Goal: Task Accomplishment & Management: Use online tool/utility

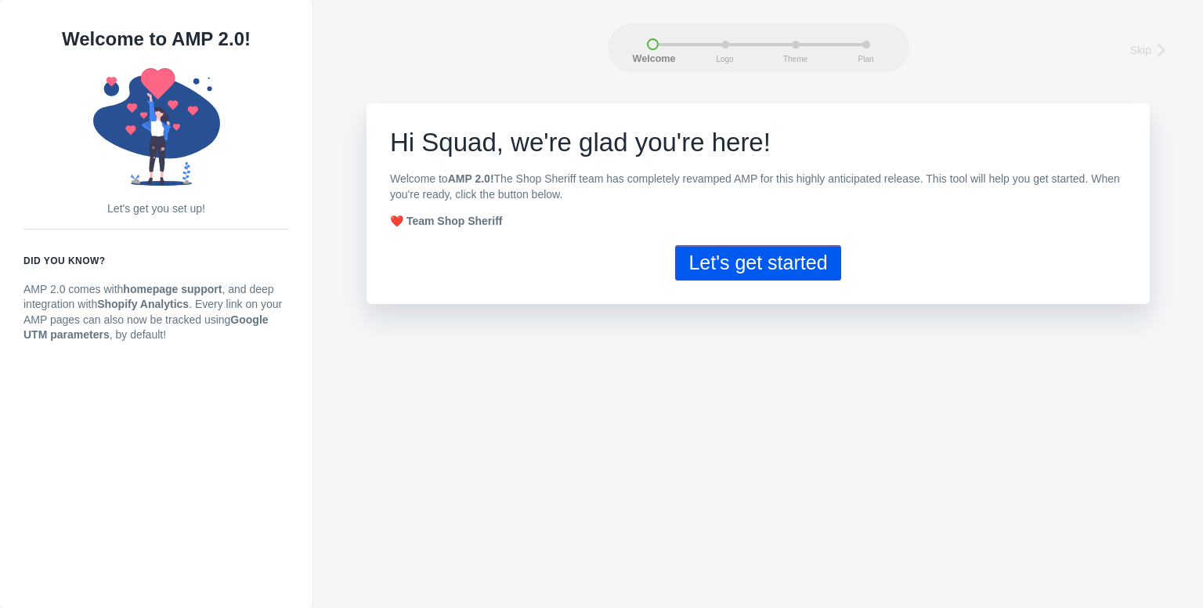
click at [720, 258] on button "Let's get started" at bounding box center [757, 262] width 165 height 35
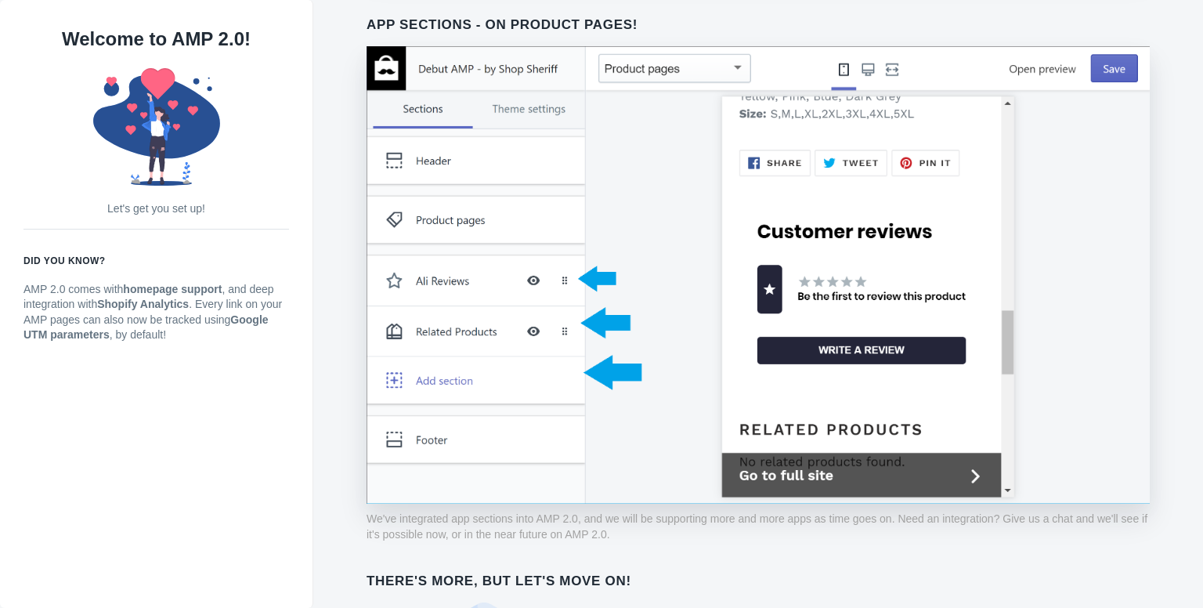
scroll to position [1221, 0]
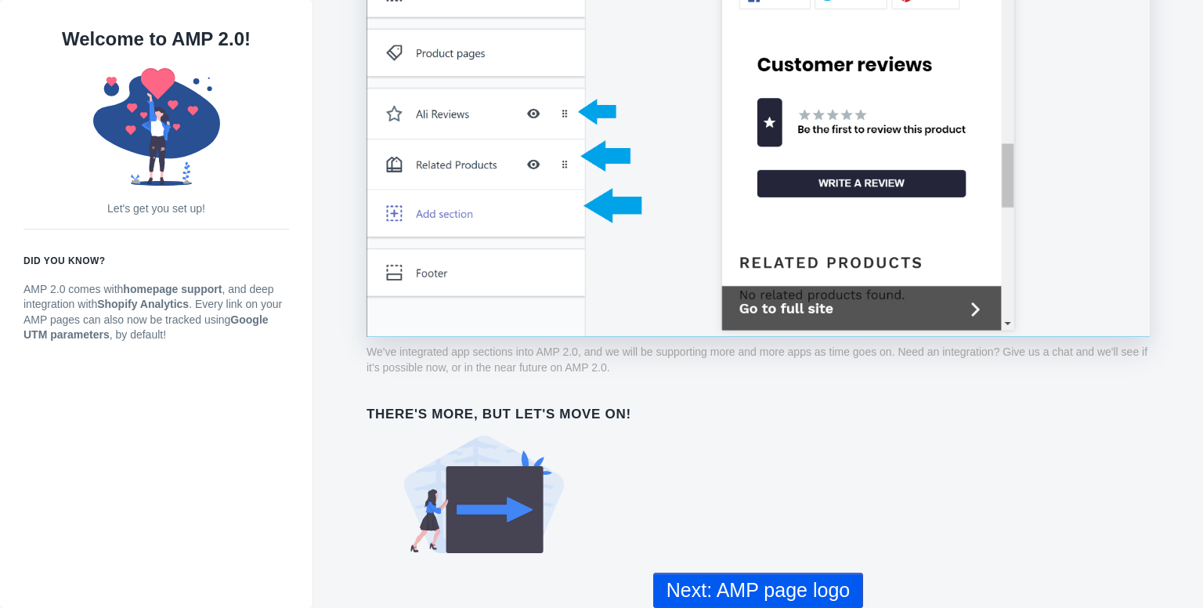
click at [727, 581] on button "Next: AMP page logo" at bounding box center [758, 589] width 210 height 35
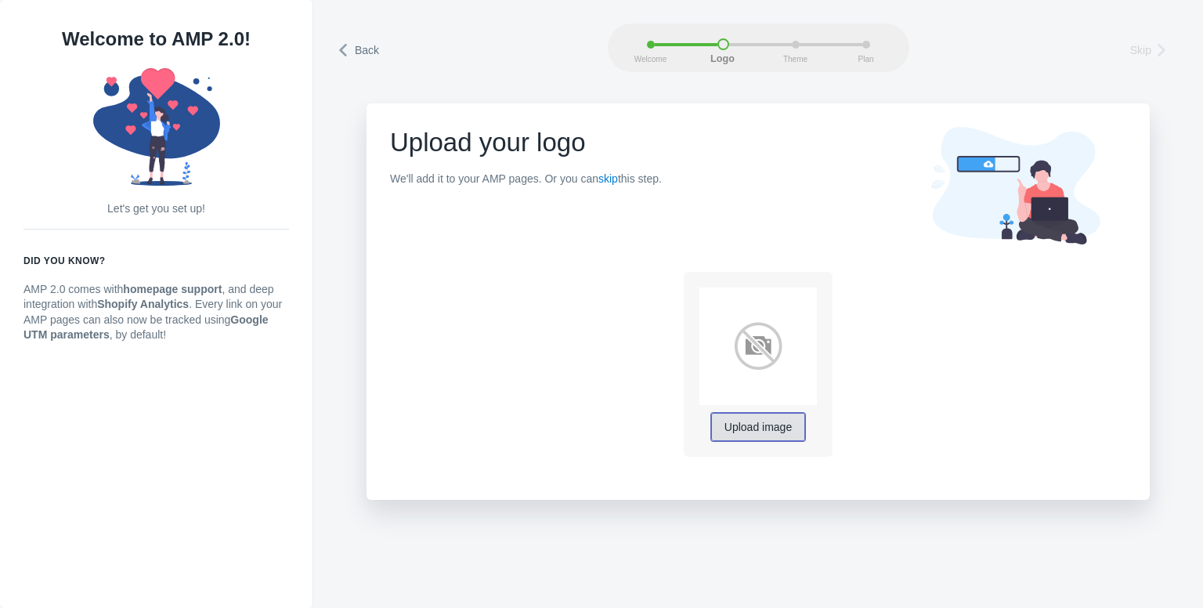
click at [749, 427] on span "Upload image" at bounding box center [757, 427] width 67 height 13
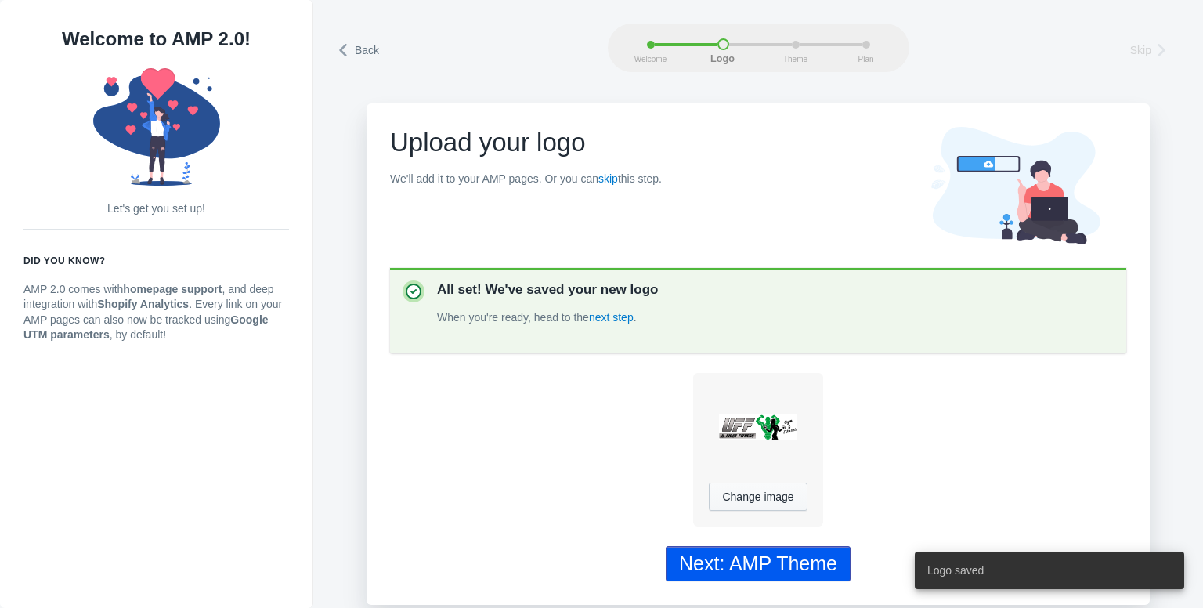
click at [740, 562] on div "Next: AMP Theme" at bounding box center [758, 563] width 158 height 23
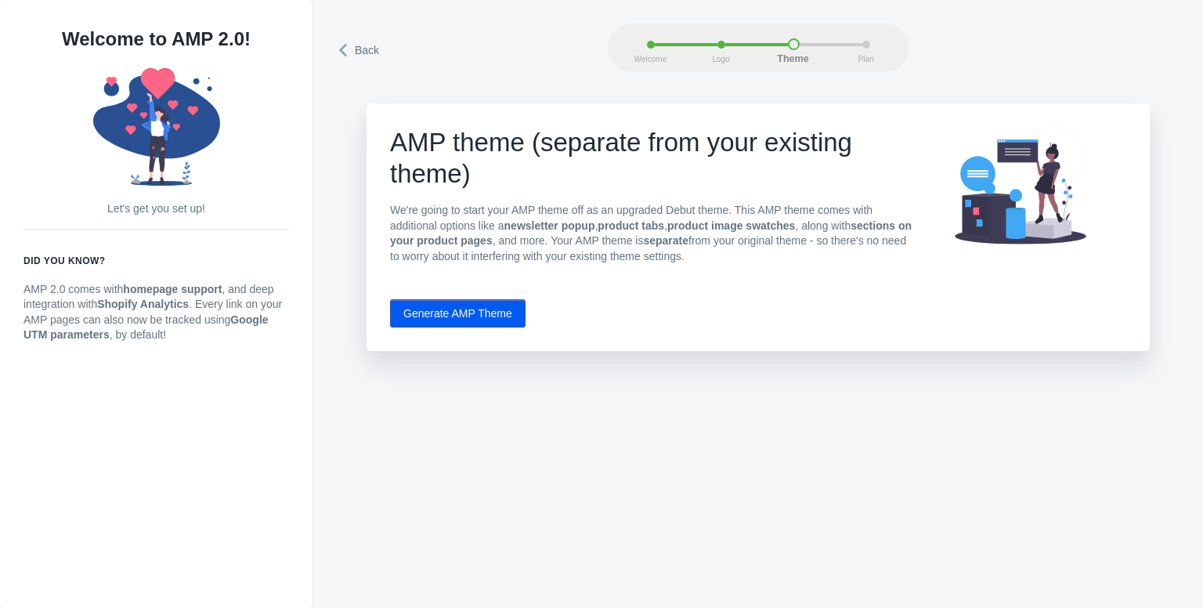
click at [449, 315] on button "Generate AMP Theme" at bounding box center [457, 313] width 135 height 28
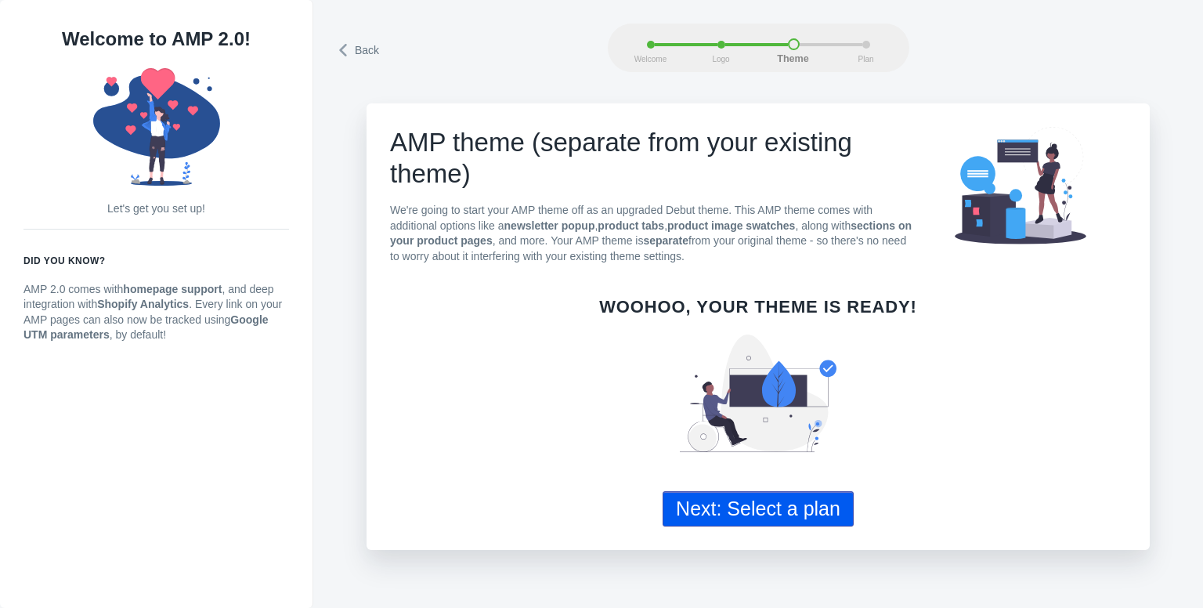
click at [758, 518] on button "Next: Select a plan" at bounding box center [758, 508] width 191 height 35
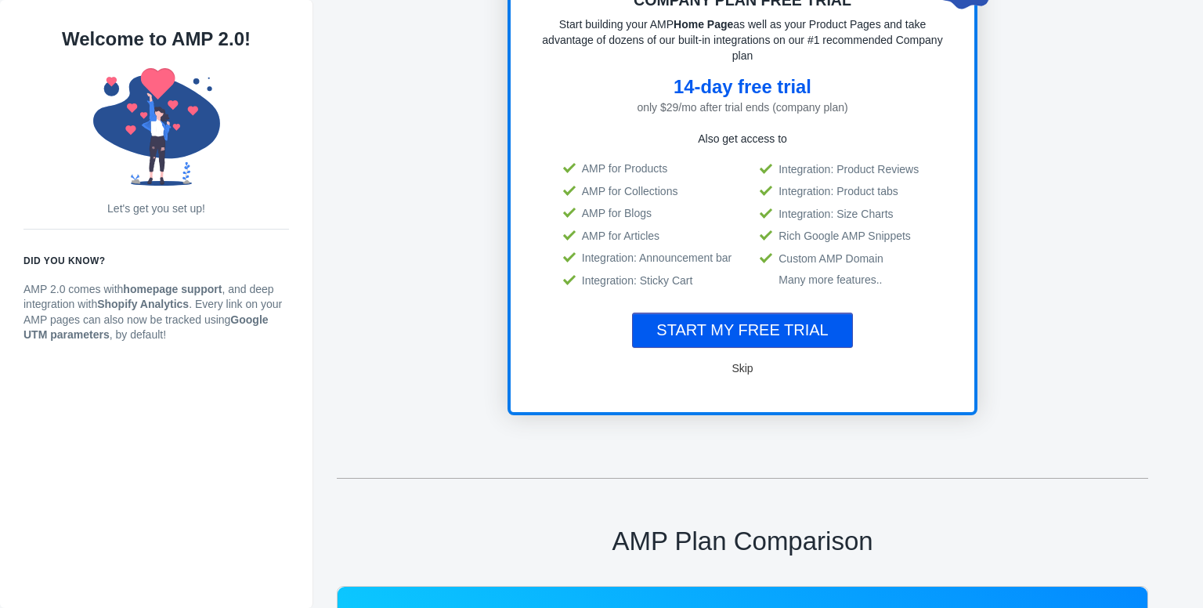
scroll to position [216, 0]
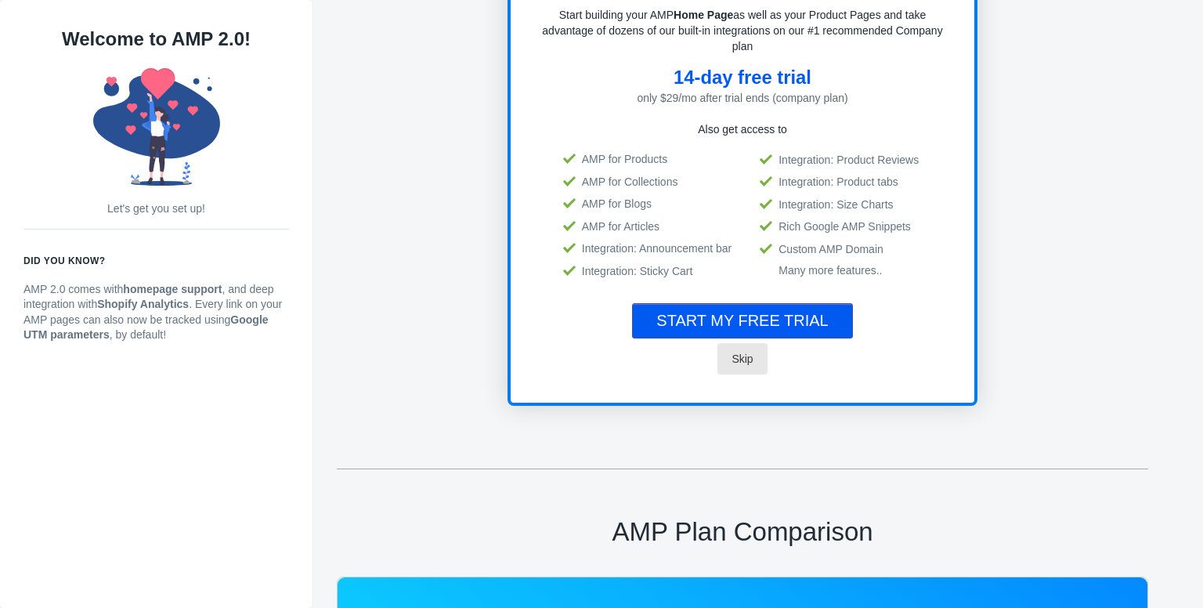
click at [741, 352] on span "Skip" at bounding box center [741, 358] width 21 height 13
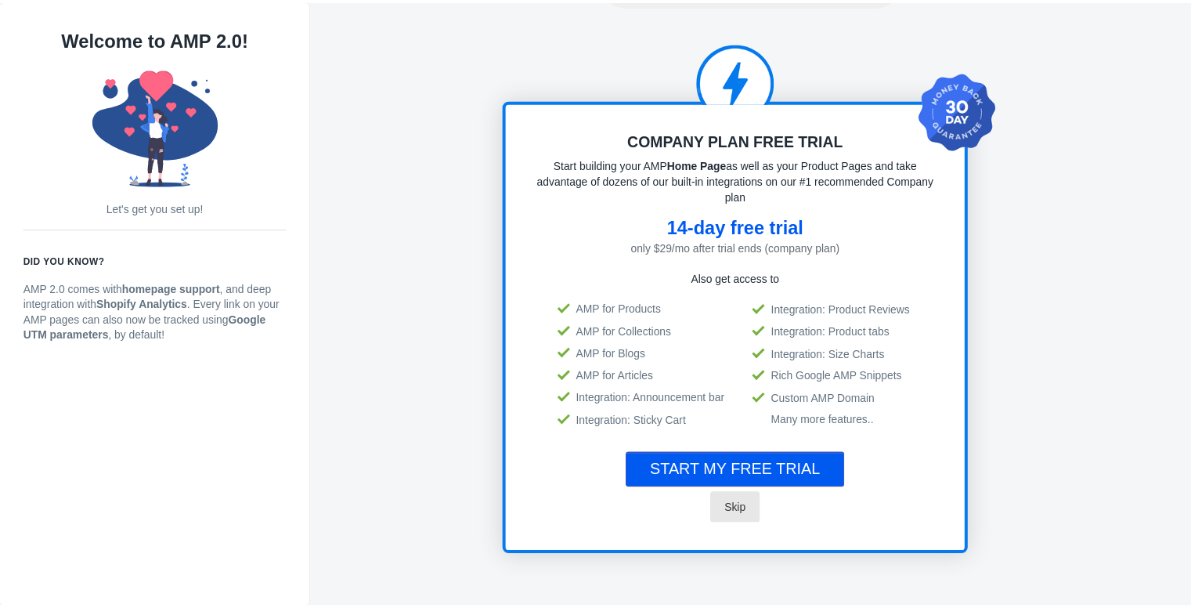
scroll to position [0, 0]
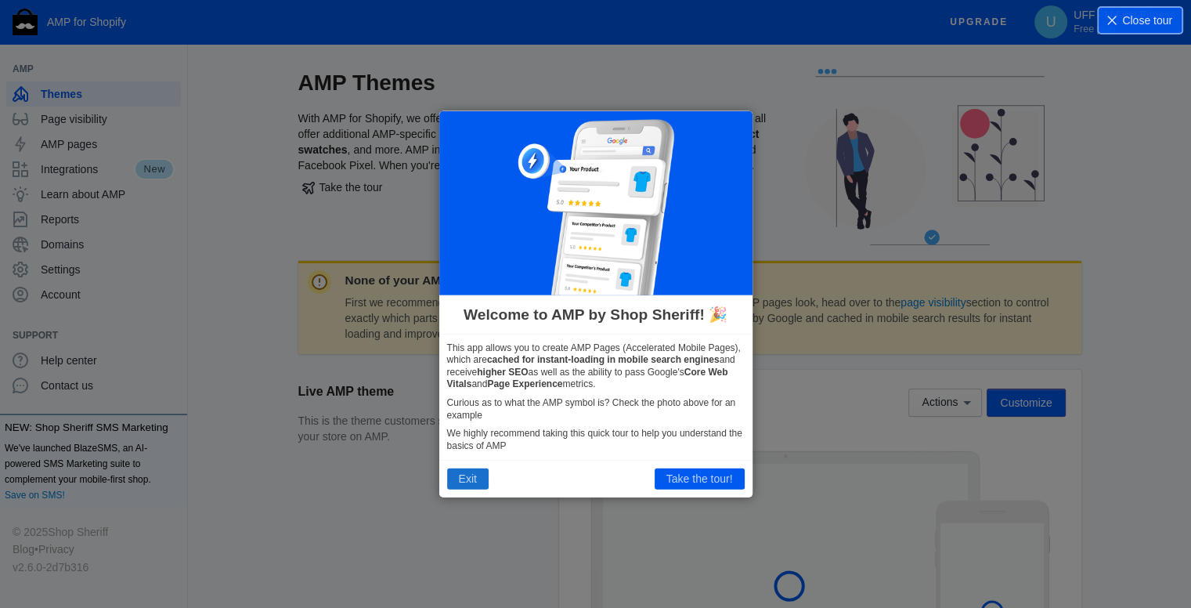
click at [466, 477] on button "Exit" at bounding box center [468, 478] width 42 height 20
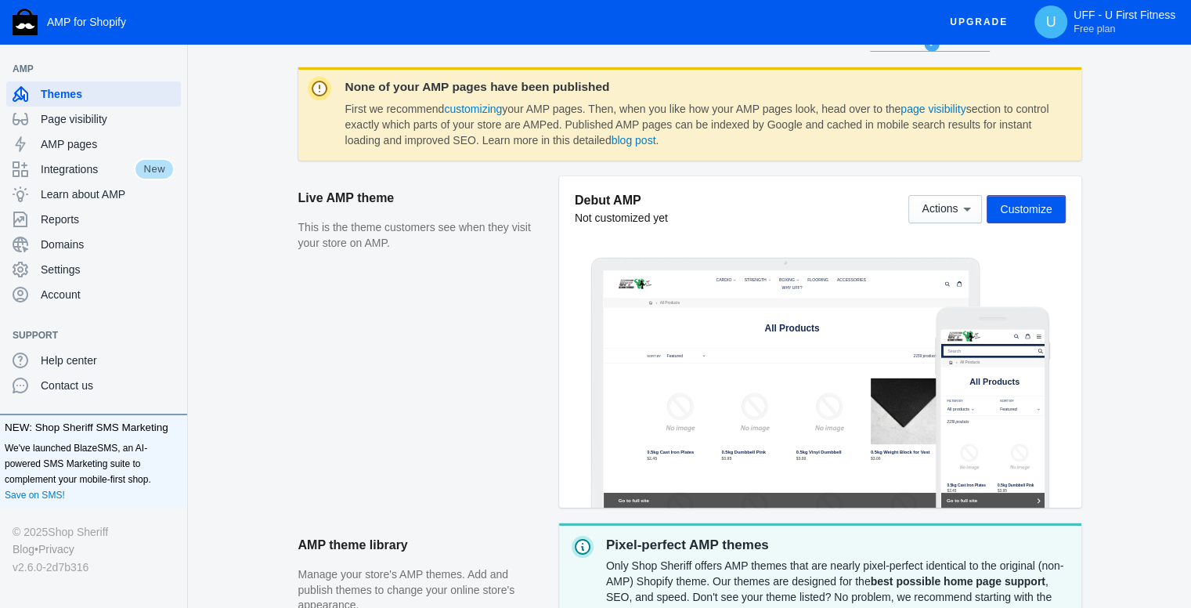
scroll to position [197, 0]
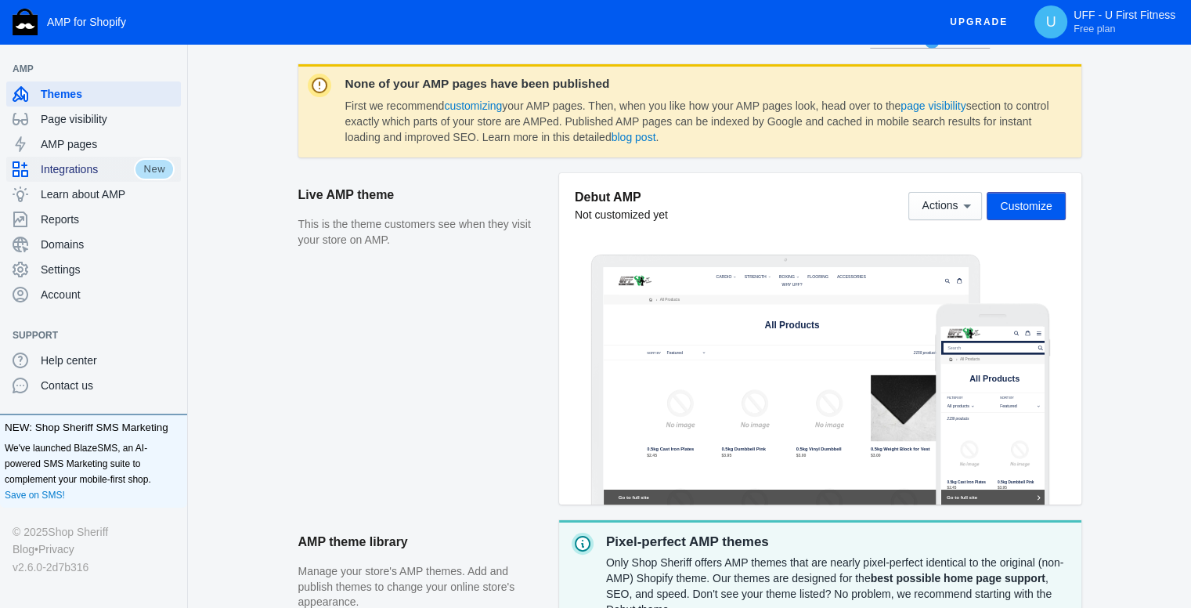
click at [107, 165] on span "Integrations" at bounding box center [87, 169] width 93 height 16
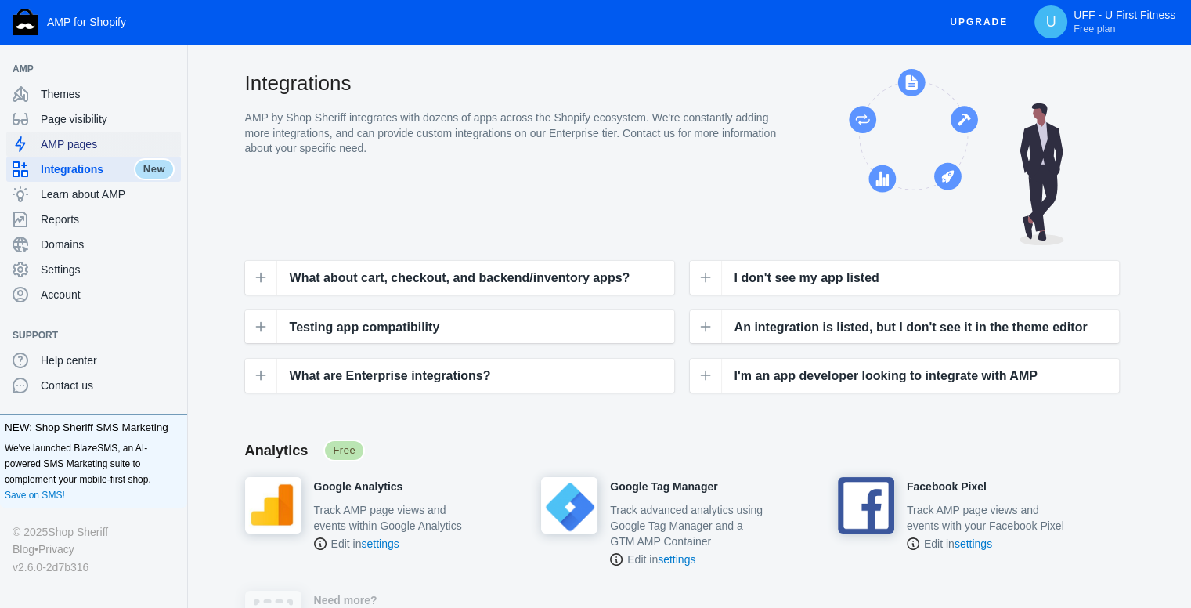
click at [77, 139] on span "AMP pages" at bounding box center [108, 144] width 134 height 16
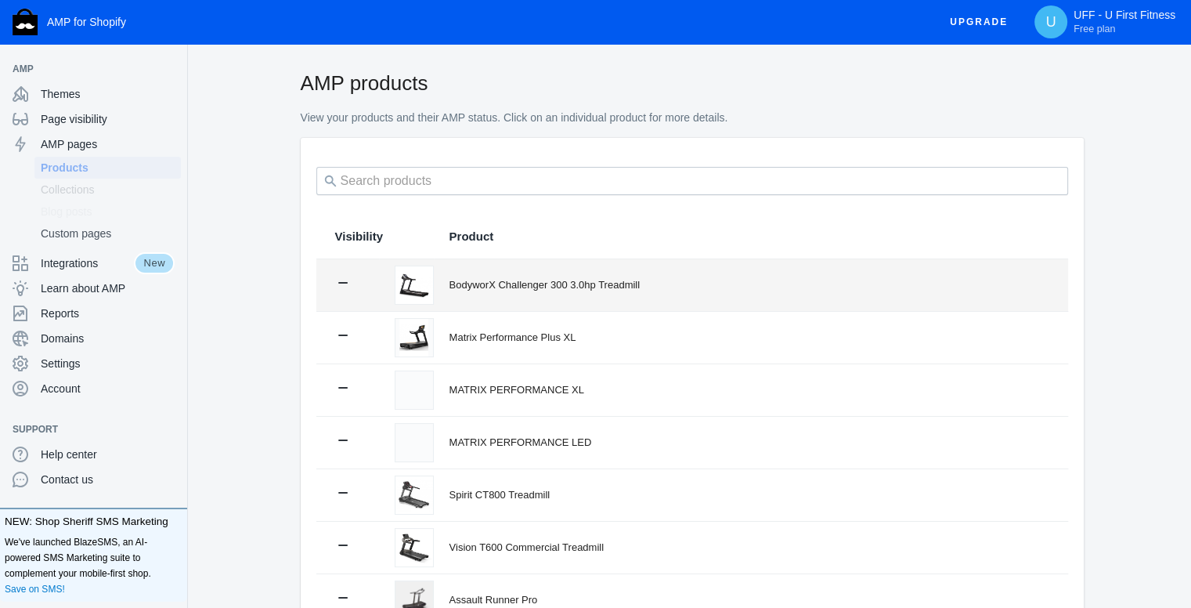
click at [575, 277] on div "BodyworX Challenger 300 3.0hp Treadmill" at bounding box center [750, 285] width 600 height 16
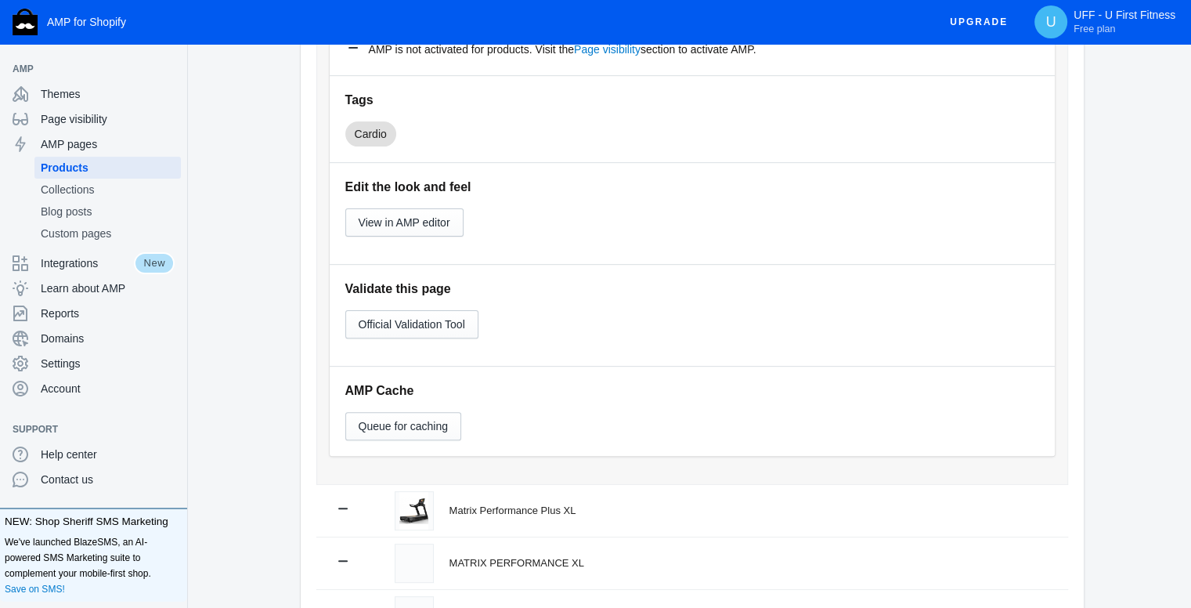
scroll to position [420, 0]
click at [436, 208] on button "View in AMP editor" at bounding box center [404, 222] width 118 height 28
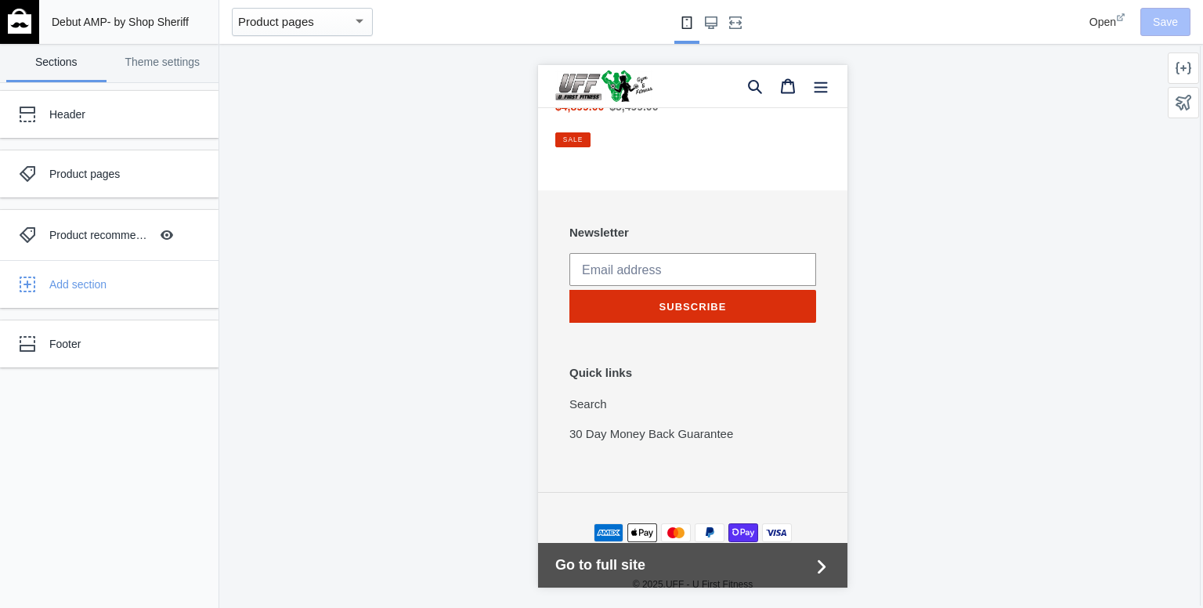
scroll to position [1959, 0]
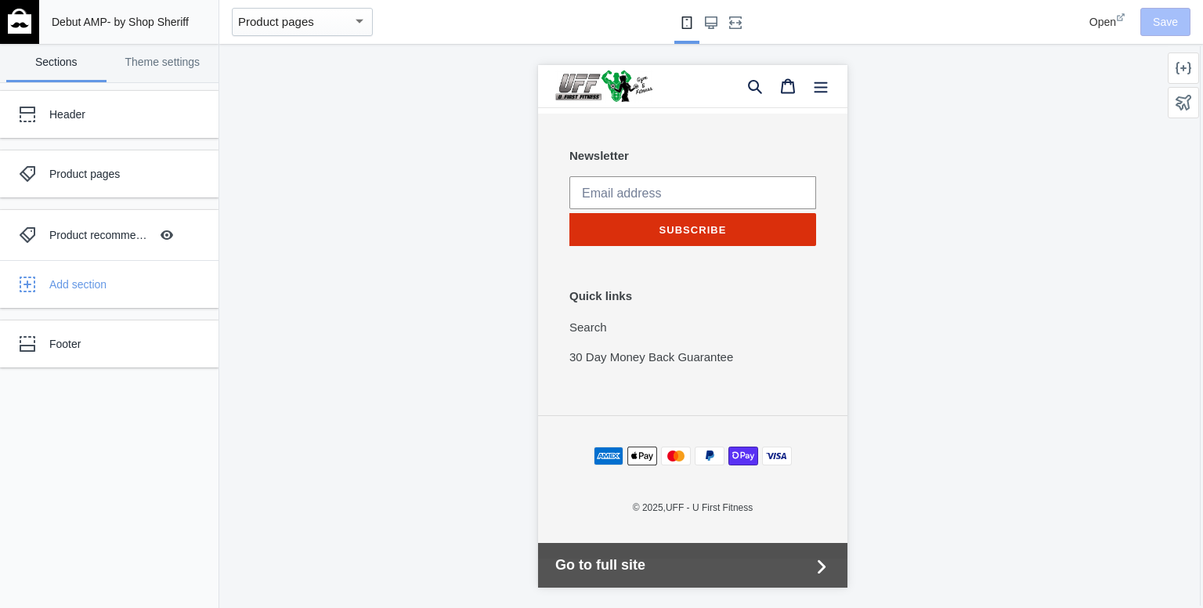
click at [759, 288] on div "Quick links Search 30 Day Money Back Guarantee" at bounding box center [692, 329] width 247 height 83
click at [703, 129] on footer "Newsletter Thanks for subscribing Subscribe . Quick links Search 30 Day Money B…" at bounding box center [691, 336] width 309 height 446
click at [146, 73] on link "Theme settings" at bounding box center [163, 63] width 100 height 38
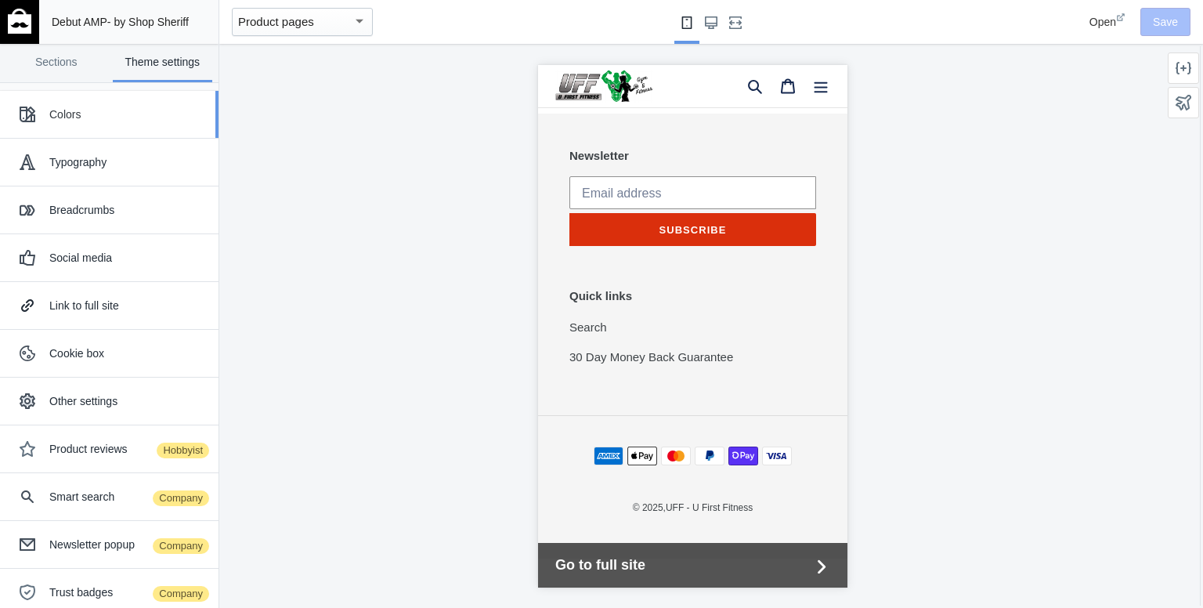
click at [103, 129] on button "Colors" at bounding box center [109, 114] width 218 height 47
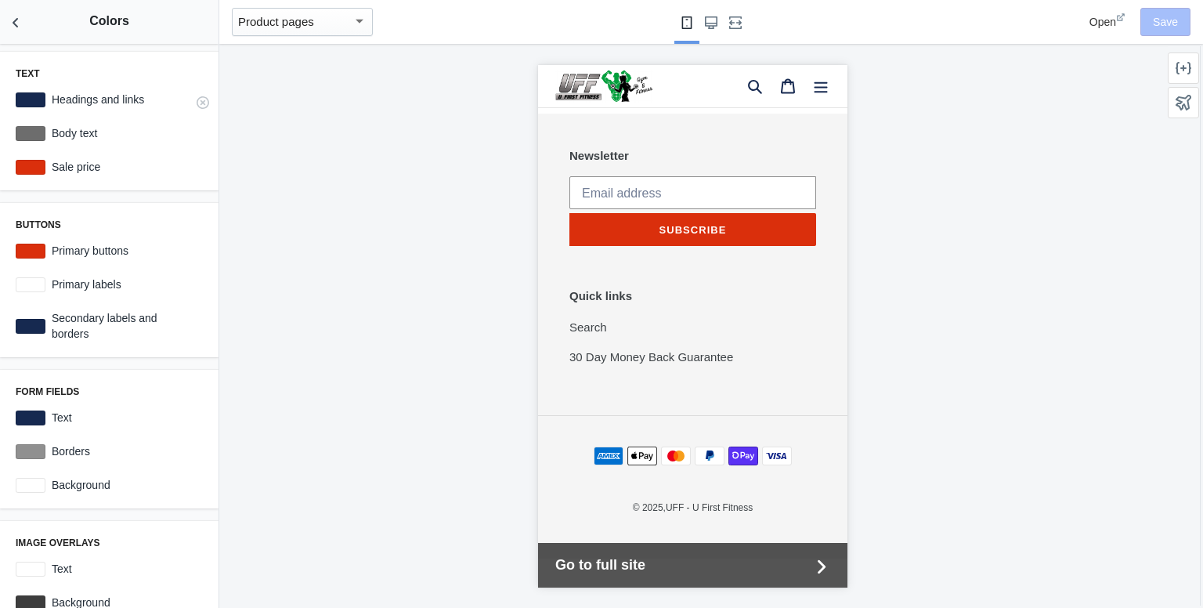
click at [85, 103] on label "Headings and links" at bounding box center [123, 100] width 157 height 16
click at [23, 100] on div at bounding box center [31, 99] width 30 height 15
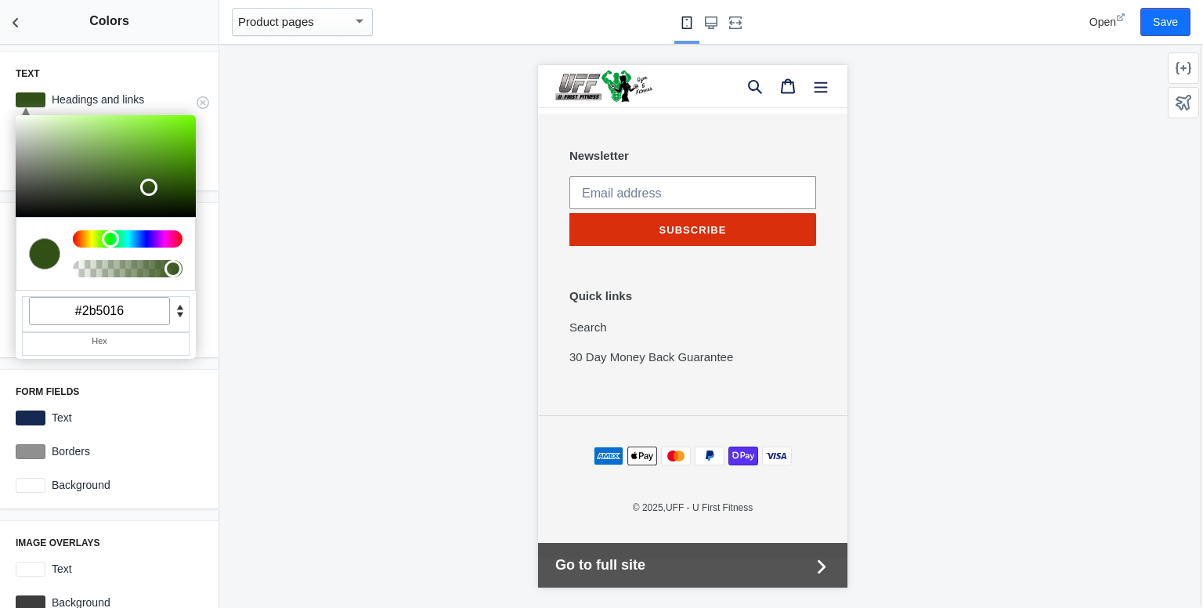
drag, startPoint x: 145, startPoint y: 245, endPoint x: 103, endPoint y: 248, distance: 42.4
click at [103, 248] on div at bounding box center [128, 254] width 122 height 66
drag, startPoint x: 146, startPoint y: 196, endPoint x: 171, endPoint y: 132, distance: 68.2
click at [171, 132] on div at bounding box center [106, 166] width 180 height 102
type input "#5fd31d"
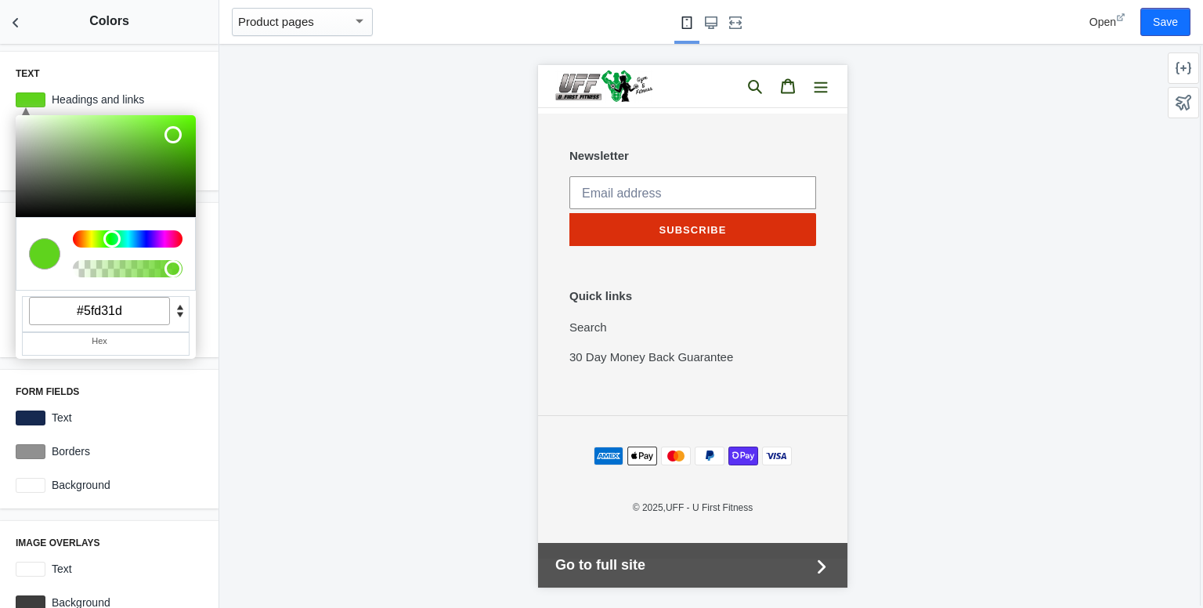
click at [136, 55] on div "Text C M Y K A 98 76 47 1 H S L A 95 211 29 1 R G B A #5fd31d Hex Headings and …" at bounding box center [109, 121] width 218 height 139
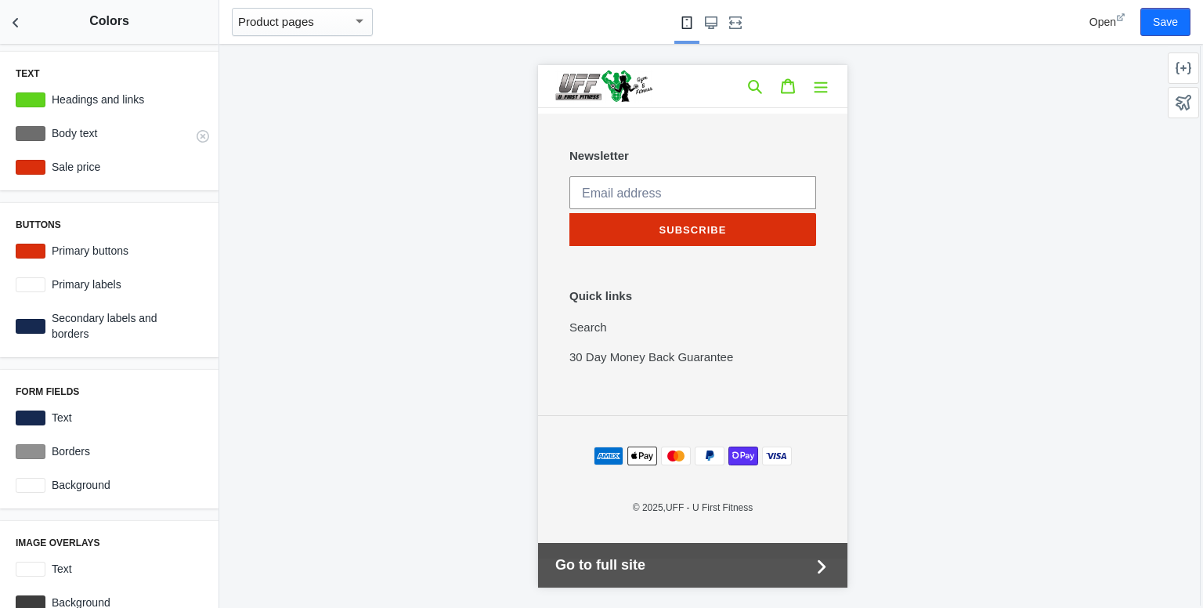
click at [24, 135] on div at bounding box center [31, 133] width 30 height 15
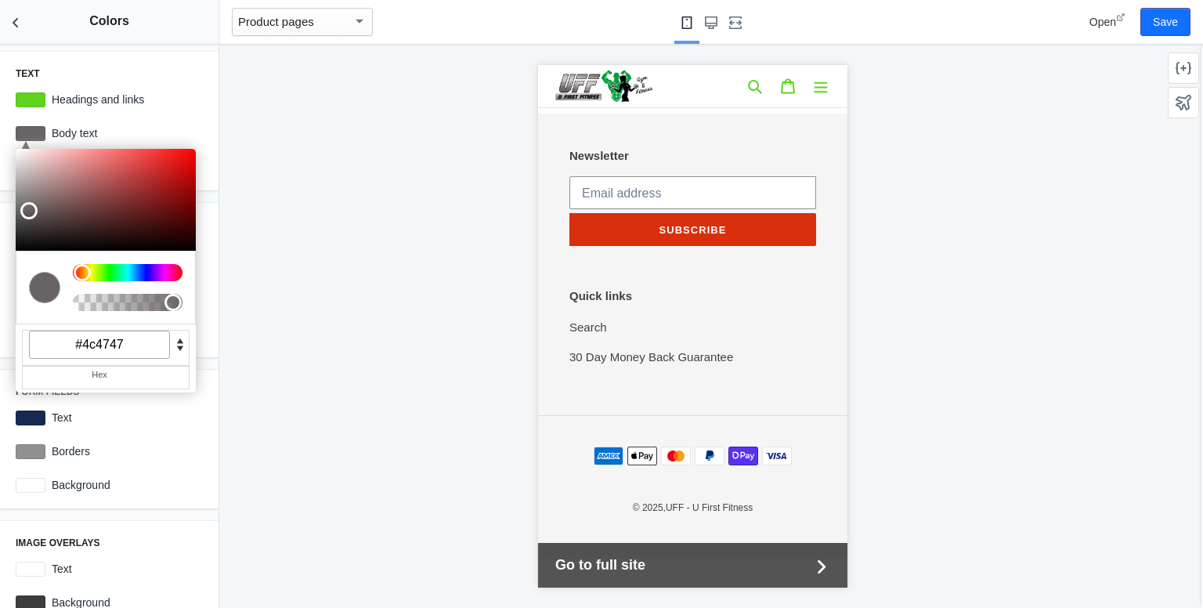
type input "#000000"
drag, startPoint x: 27, startPoint y: 208, endPoint x: 0, endPoint y: 352, distance: 146.5
click at [0, 352] on div "Text C M Y K A 98 76 47 1 H S L A 95 211 29 1 R G B A #5fd31d Hex Headings and …" at bounding box center [109, 326] width 218 height 564
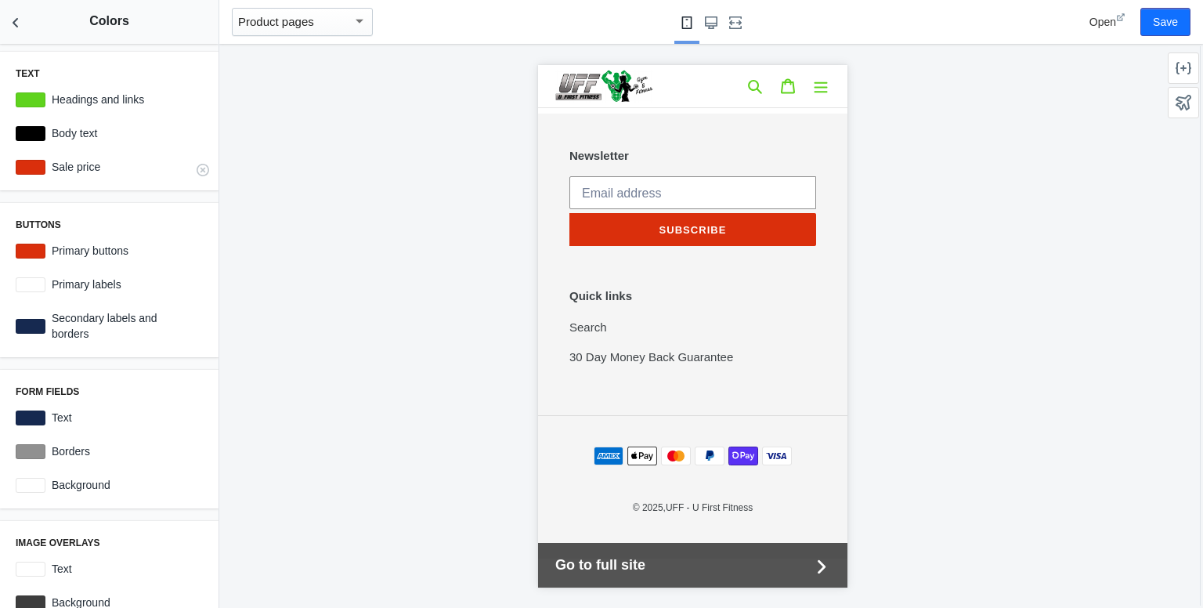
click at [29, 162] on div at bounding box center [31, 167] width 30 height 15
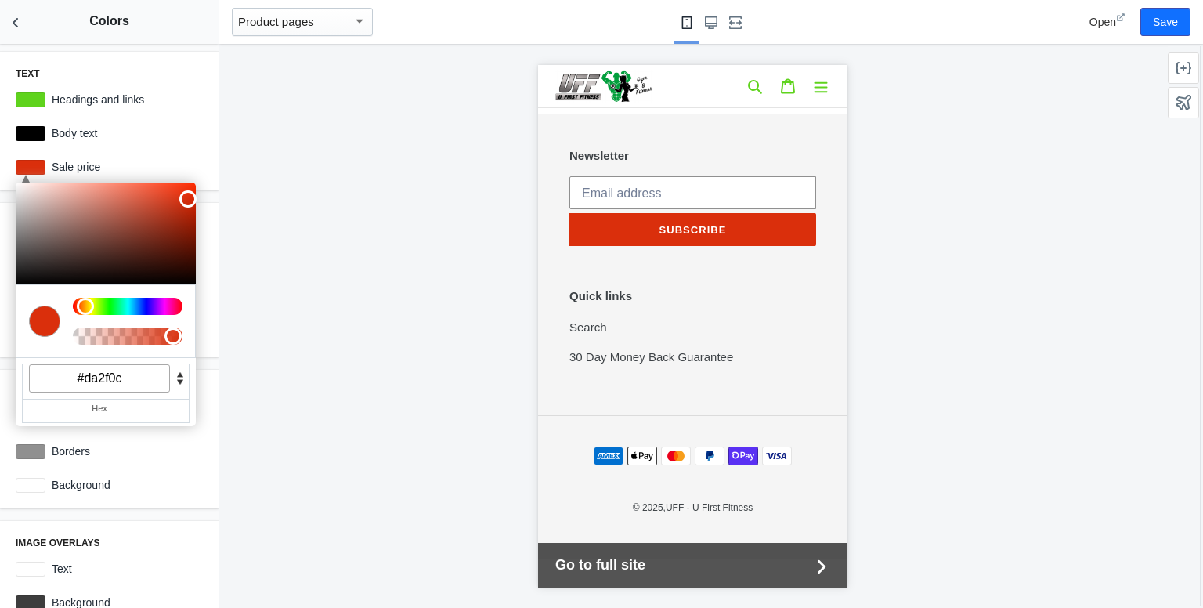
click at [168, 511] on div "Text C M Y K A 98 76 47 1 H S L A 95 211 29 1 R G B A #5fd31d Hex Headings and …" at bounding box center [109, 326] width 218 height 564
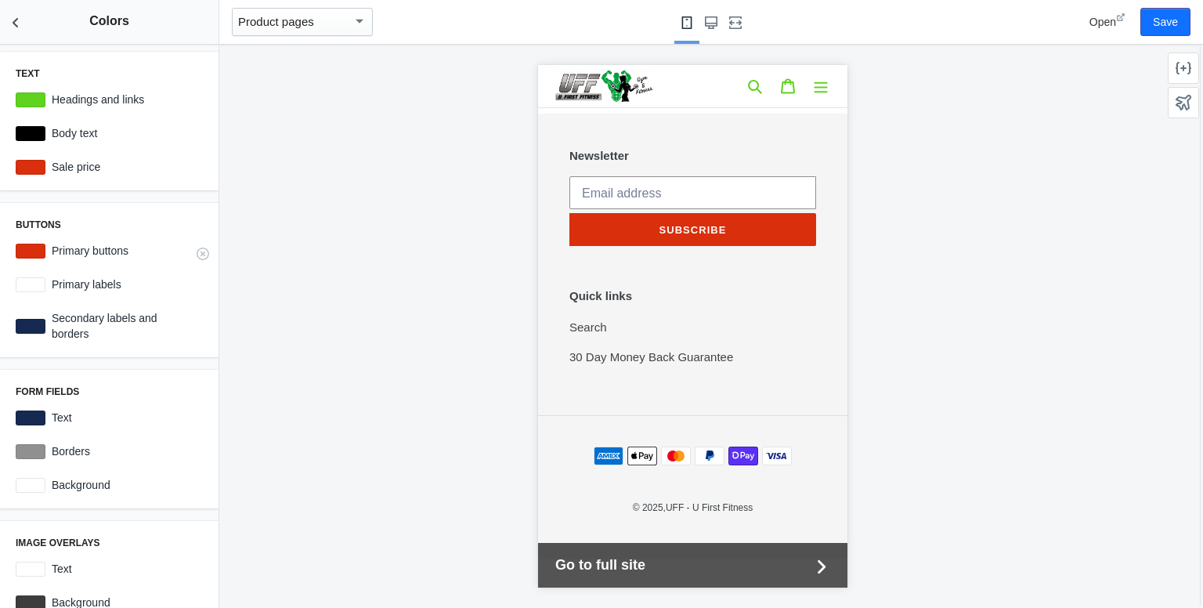
click at [27, 253] on div at bounding box center [31, 251] width 30 height 15
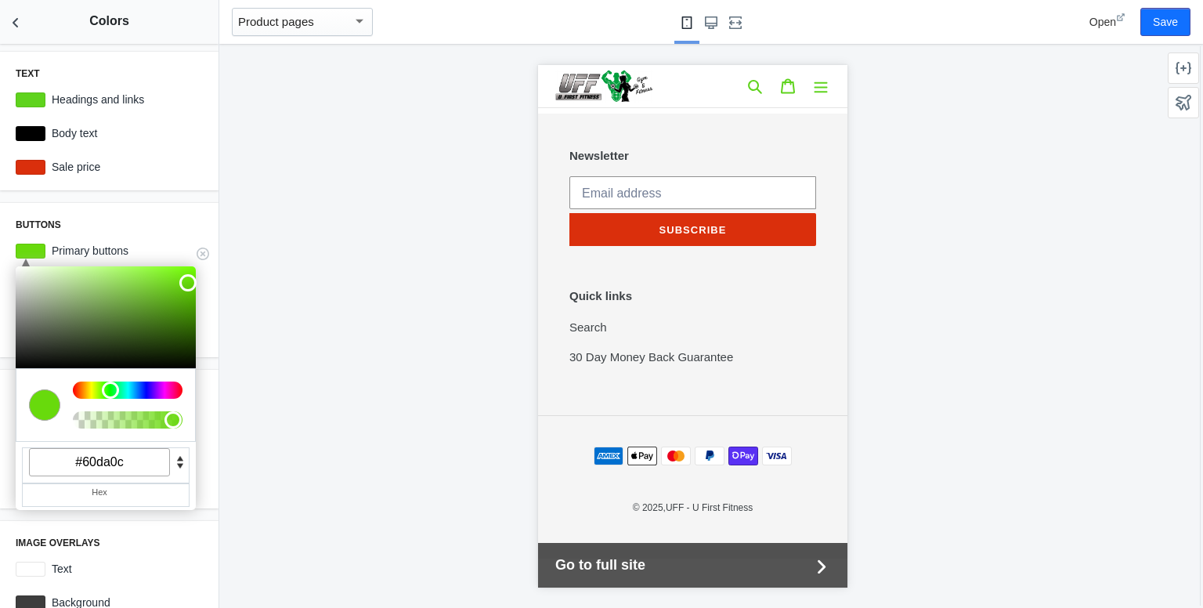
type input "#57da0c"
click at [103, 387] on div at bounding box center [128, 389] width 110 height 17
click at [140, 208] on div "Buttons C M Y K A 98 90 45 1 H S L A 87 218 12 1 R G B A #57da0c Hex Primary bu…" at bounding box center [109, 280] width 218 height 154
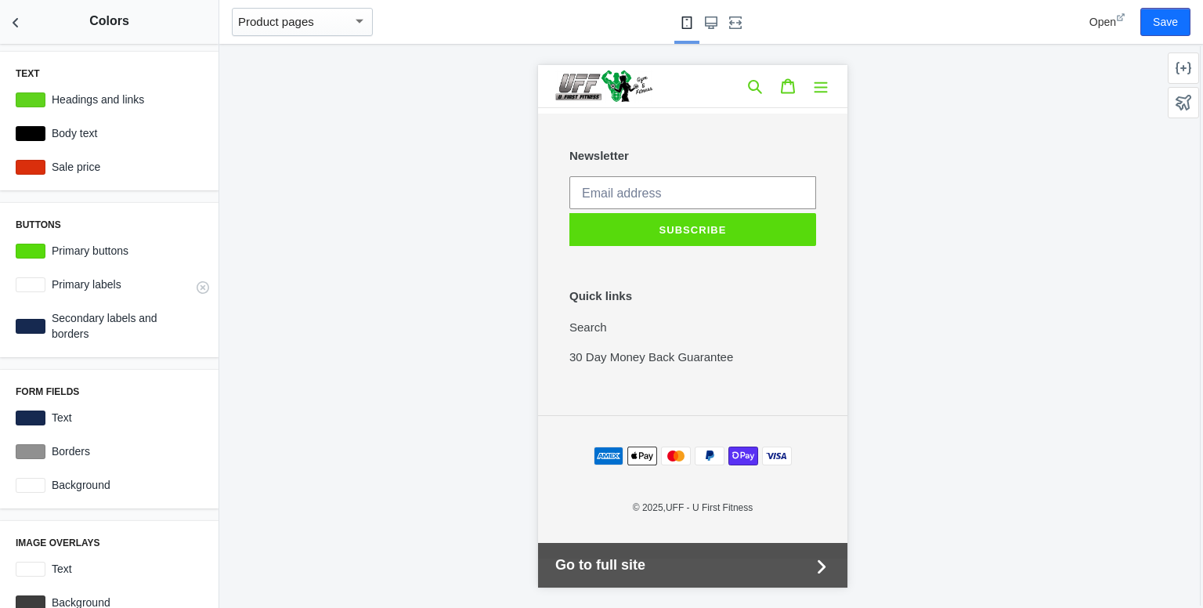
scroll to position [67, 0]
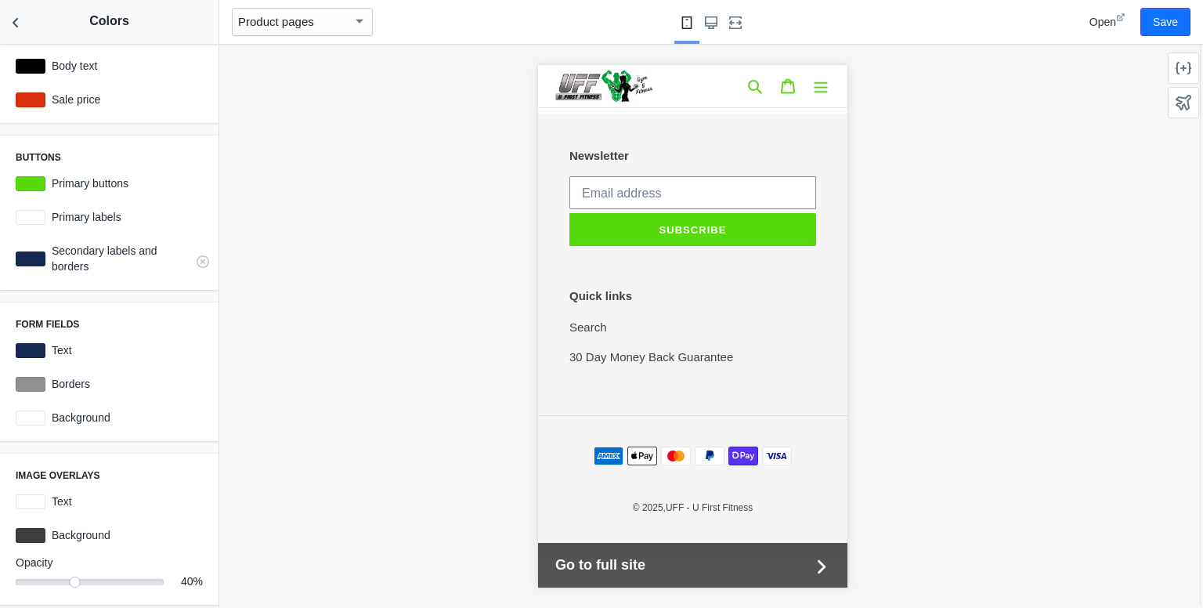
click at [19, 258] on div at bounding box center [31, 258] width 30 height 15
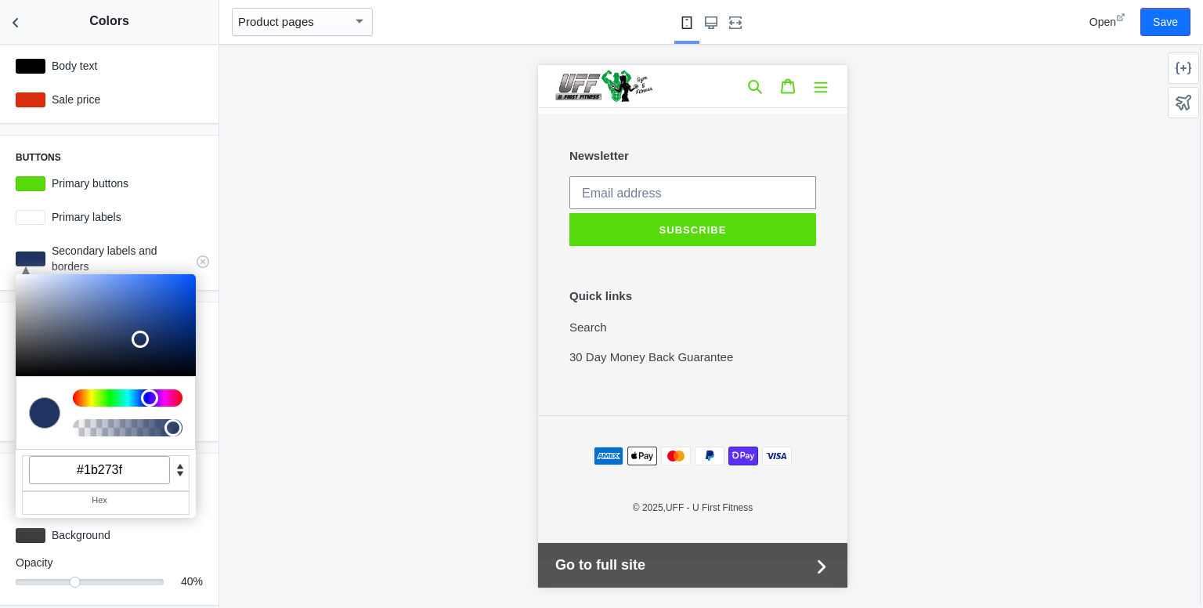
type input "#000000"
drag, startPoint x: 138, startPoint y: 337, endPoint x: 0, endPoint y: 438, distance: 170.9
click at [0, 438] on div "Text C M Y K A 98 76 47 1 H S L A 95 211 29 1 R G B A #5fd31d Hex Headings and …" at bounding box center [109, 326] width 218 height 564
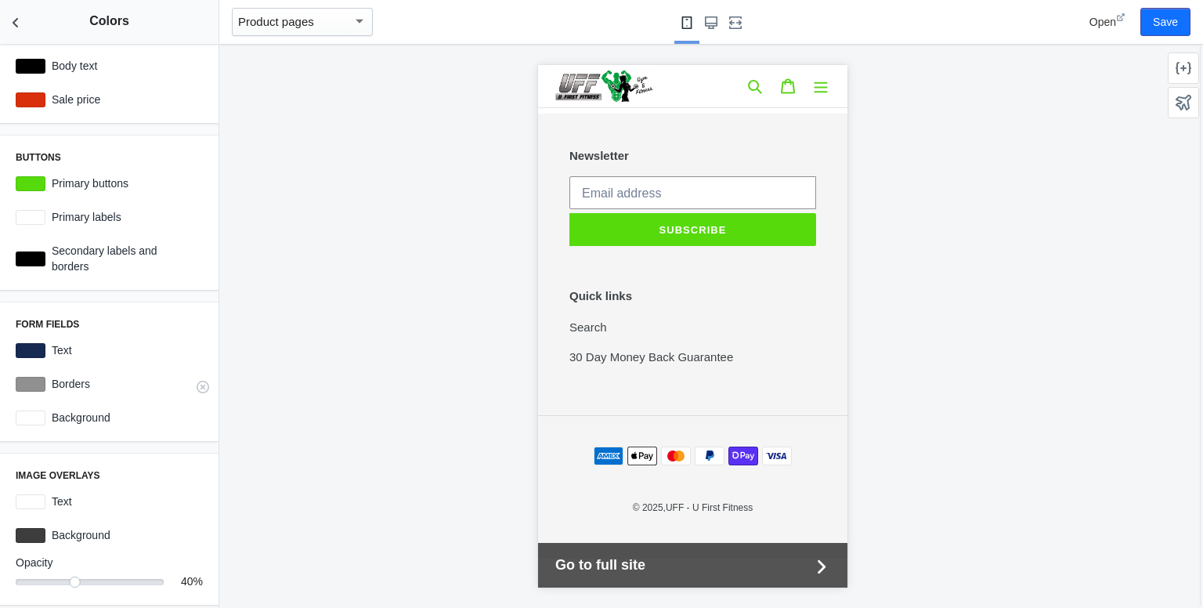
scroll to position [144, 0]
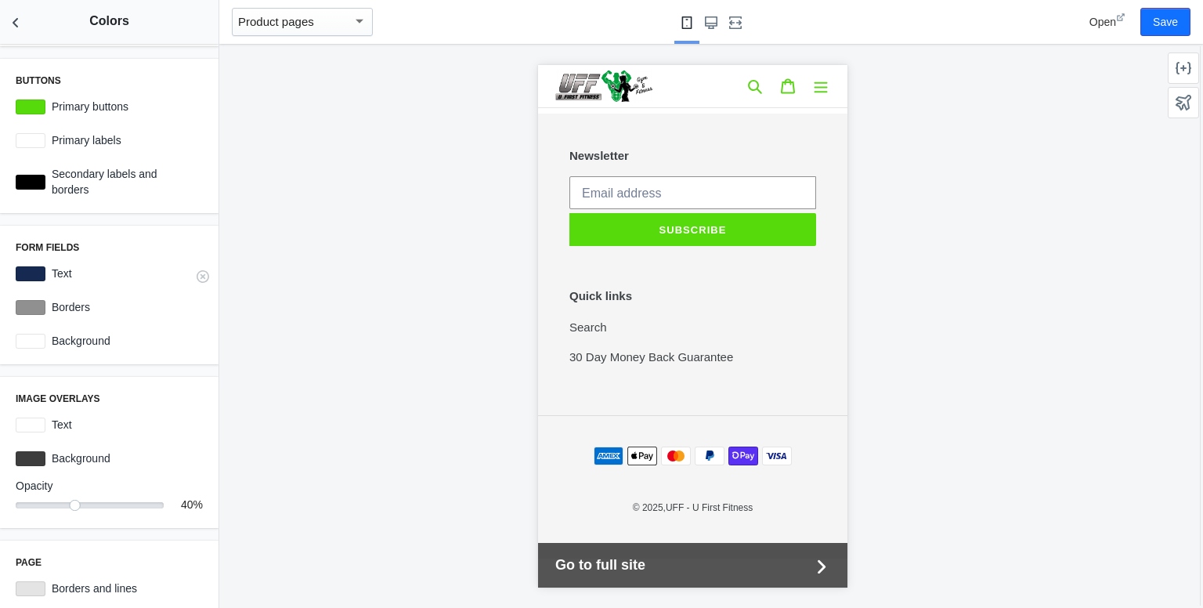
click at [28, 280] on div at bounding box center [31, 273] width 30 height 15
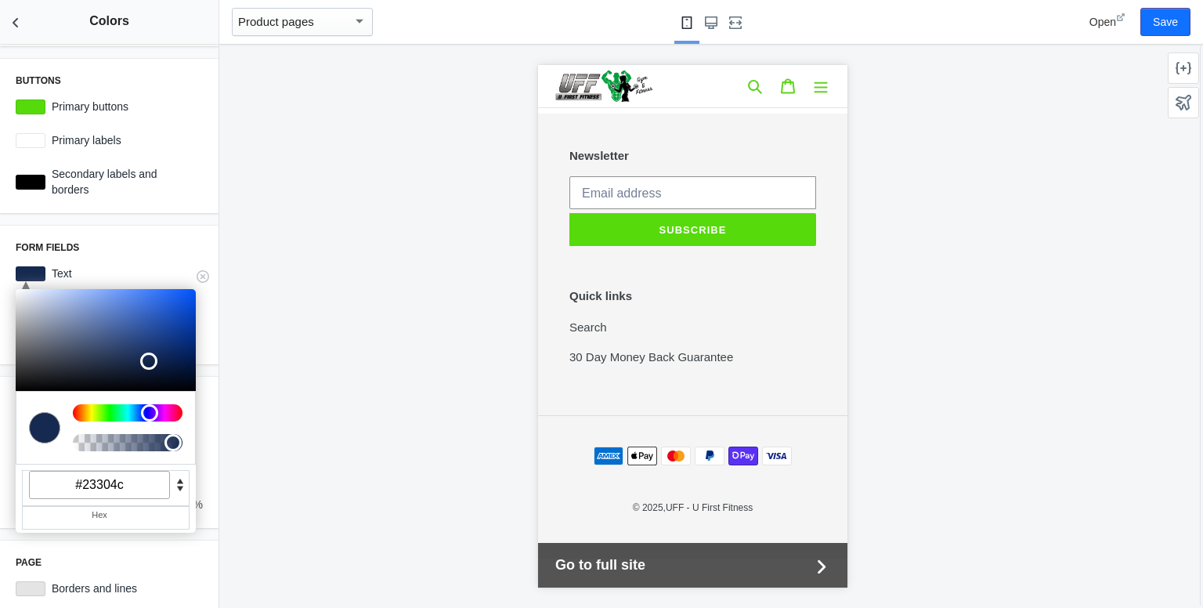
type input "#000000"
drag, startPoint x: 29, startPoint y: 443, endPoint x: 0, endPoint y: 551, distance: 111.1
click at [0, 551] on div "Text C M Y K A 98 76 47 1 H S L A 95 211 29 1 R G B A #5fd31d Hex Headings and …" at bounding box center [109, 326] width 218 height 564
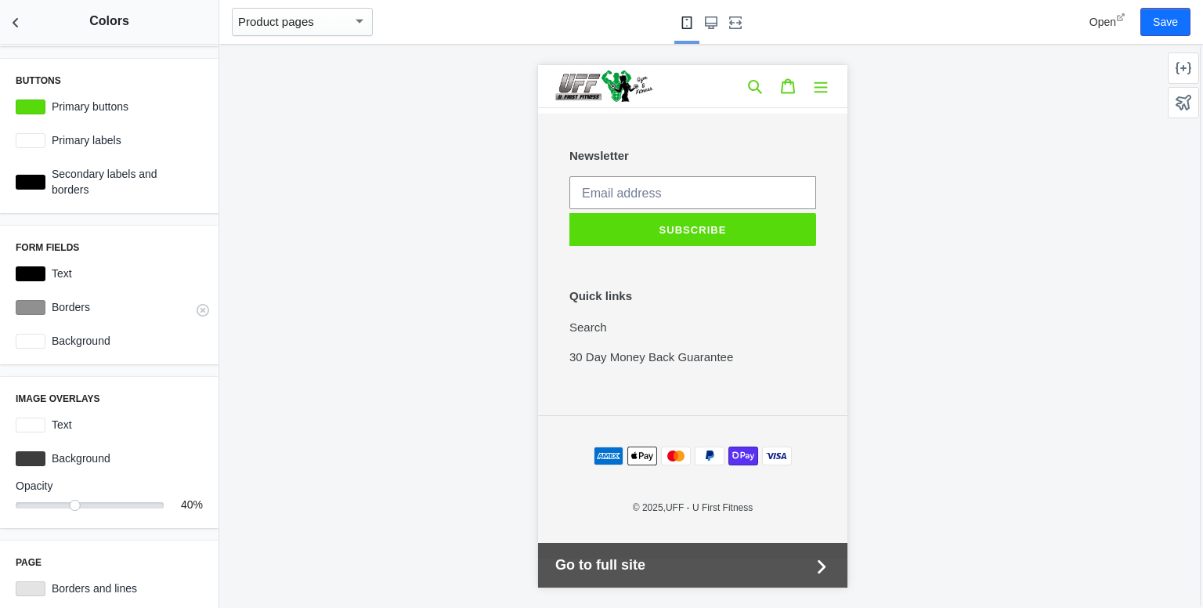
click at [30, 313] on div at bounding box center [31, 307] width 30 height 15
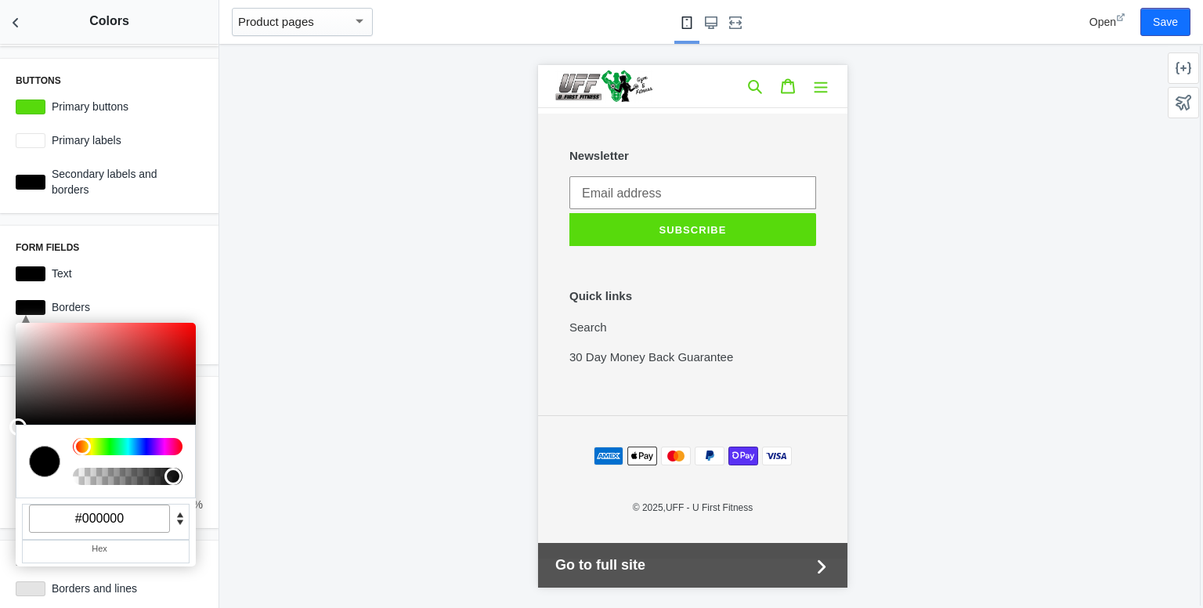
drag, startPoint x: 22, startPoint y: 327, endPoint x: 0, endPoint y: 521, distance: 195.5
click at [0, 521] on div "Text C M Y K A 98 76 47 1 H S L A 95 211 29 1 R G B A #5fd31d Hex Headings and …" at bounding box center [109, 326] width 218 height 564
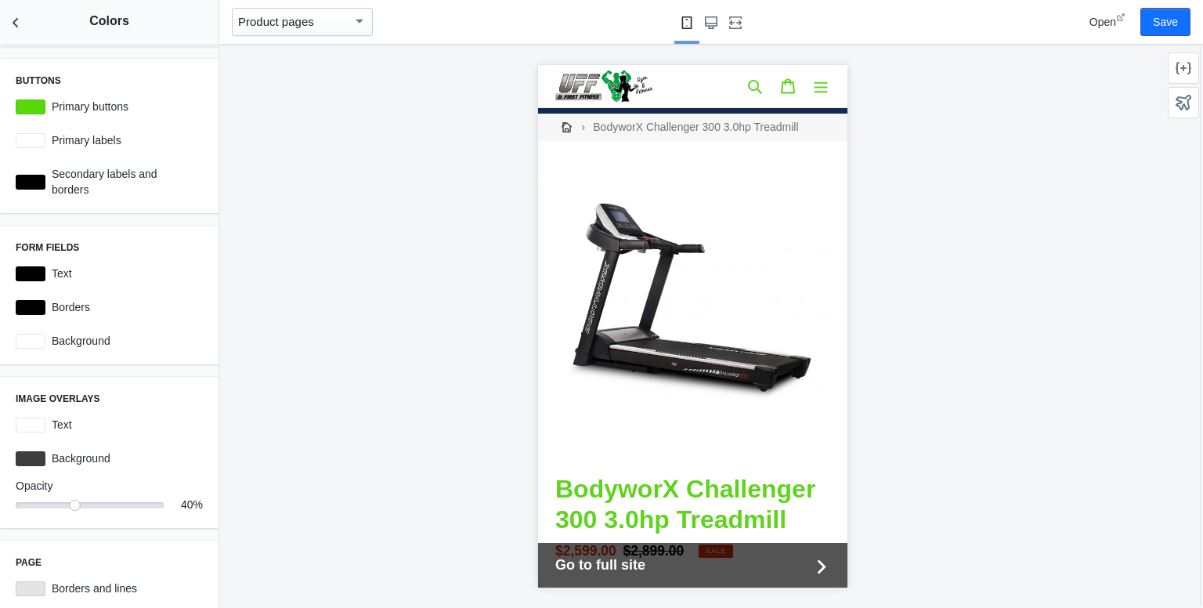
scroll to position [0, 0]
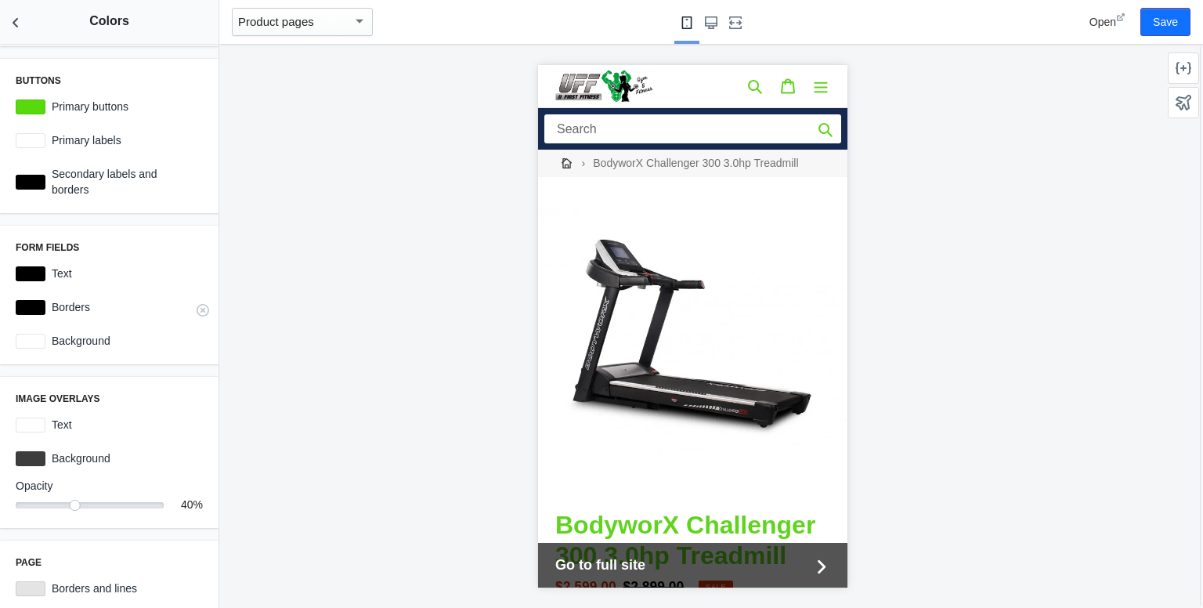
click at [38, 302] on div at bounding box center [31, 307] width 30 height 15
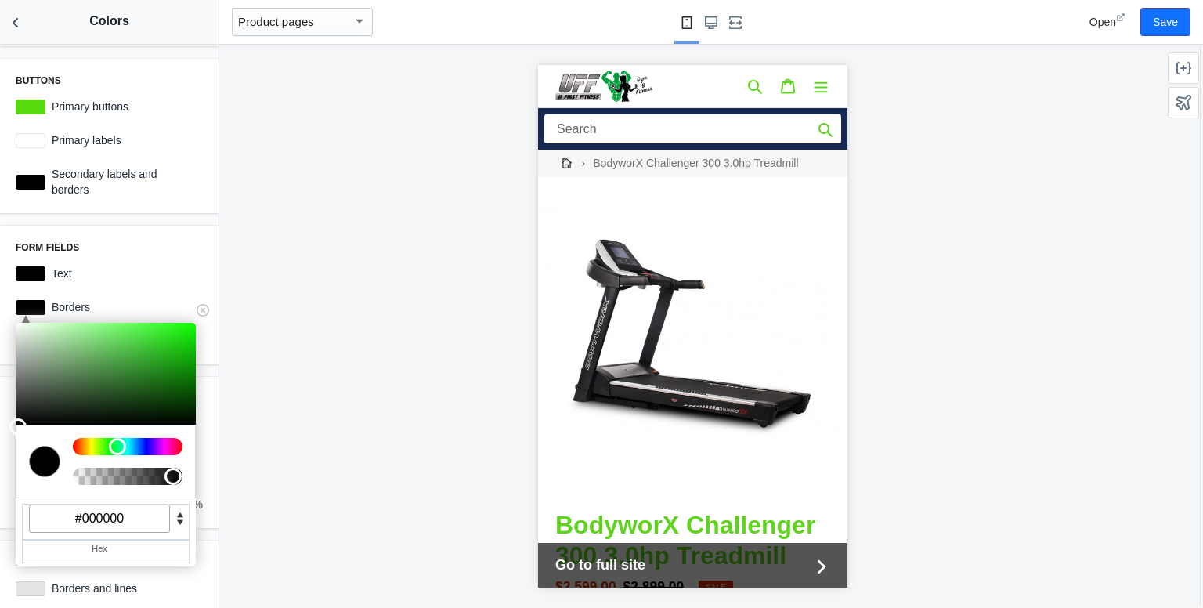
click at [108, 449] on div at bounding box center [128, 446] width 110 height 17
type input "#10ff00"
drag, startPoint x: 87, startPoint y: 385, endPoint x: 198, endPoint y: 284, distance: 149.7
click at [198, 284] on div "Form fields C M Y K A 220 0 0 1 H S L A 0 0 0 1 R G B A #000000 Hex Text #00000…" at bounding box center [109, 295] width 218 height 139
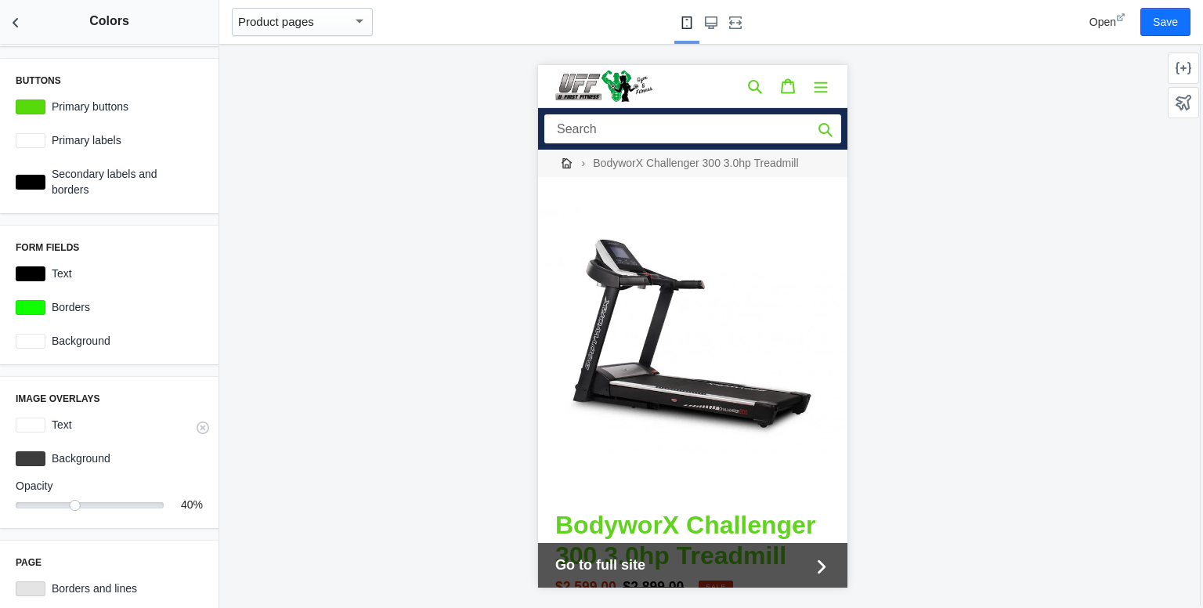
scroll to position [209, 0]
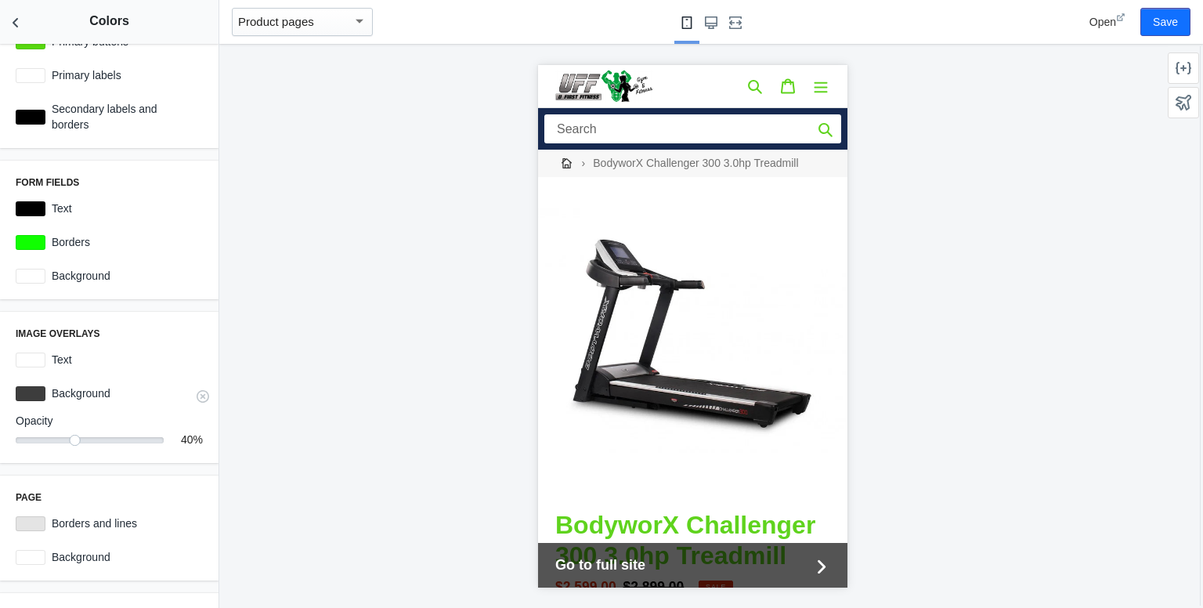
click at [31, 397] on div at bounding box center [31, 393] width 30 height 15
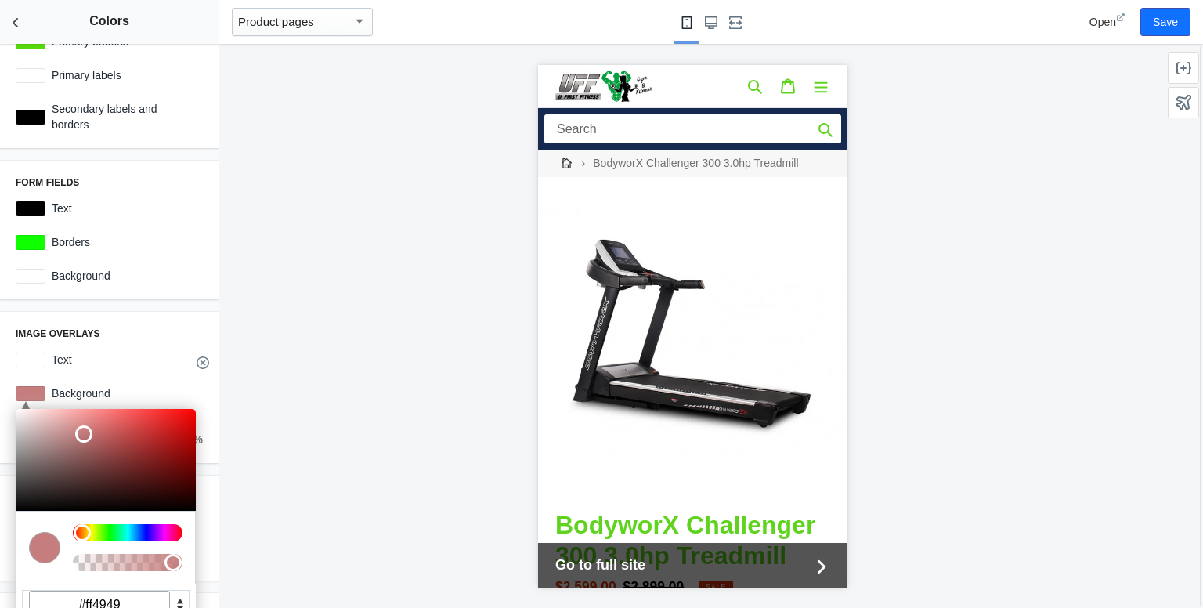
type input "#ff0000"
drag, startPoint x: 60, startPoint y: 448, endPoint x: 201, endPoint y: 361, distance: 166.3
click at [201, 361] on div "Image overlays Text #ffffff C M Y K A 0 100 50 1 H S L A 255 0 0 1 R G B A #ff0…" at bounding box center [109, 387] width 218 height 151
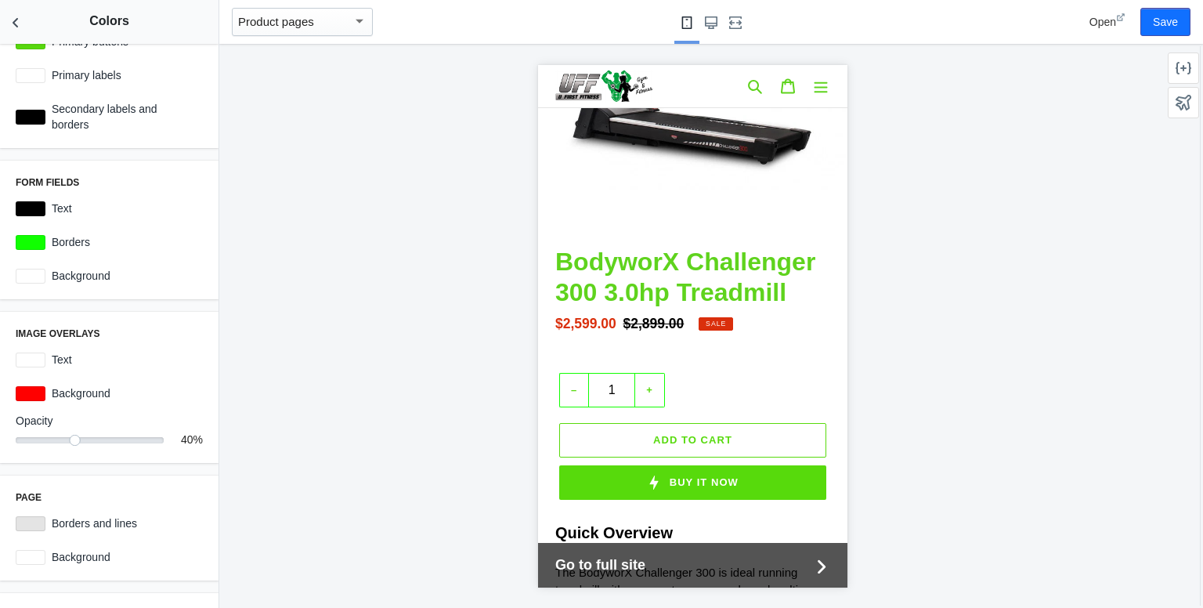
scroll to position [0, 0]
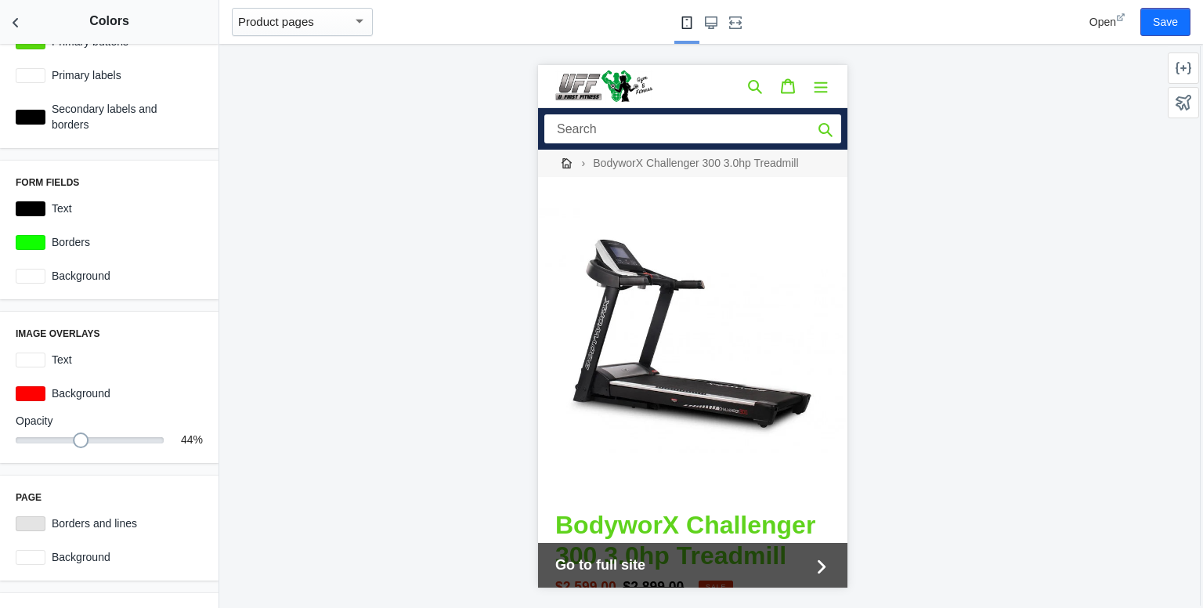
drag, startPoint x: 77, startPoint y: 442, endPoint x: 75, endPoint y: 452, distance: 10.3
click at [75, 452] on div "Image overlays Text #ffffff C M Y K A 0 100 50 1 H S L A 255 0 0 1 R G B A #ff0…" at bounding box center [109, 387] width 218 height 151
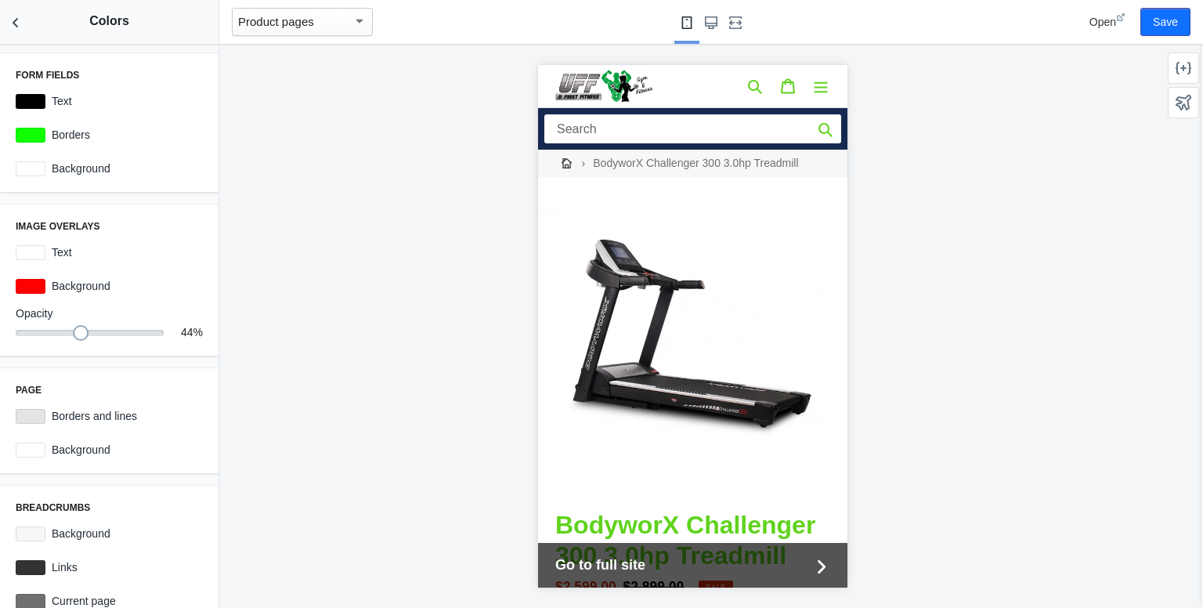
scroll to position [374, 0]
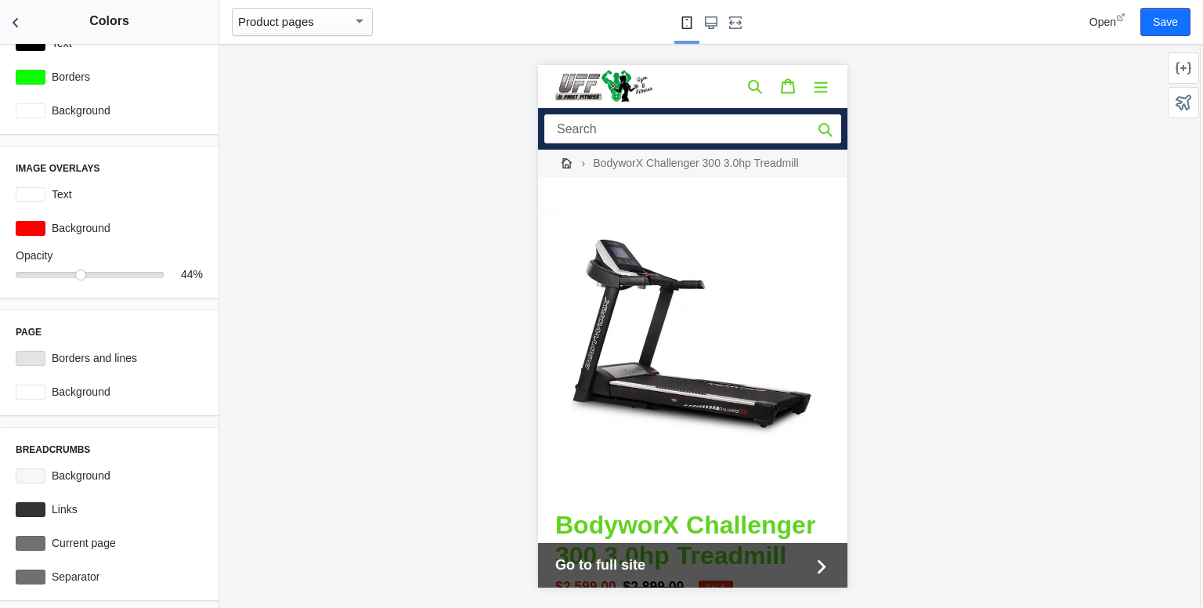
click at [603, 80] on img at bounding box center [603, 85] width 98 height 33
click at [1093, 23] on span "Open" at bounding box center [1102, 22] width 27 height 13
